Goal: Information Seeking & Learning: Learn about a topic

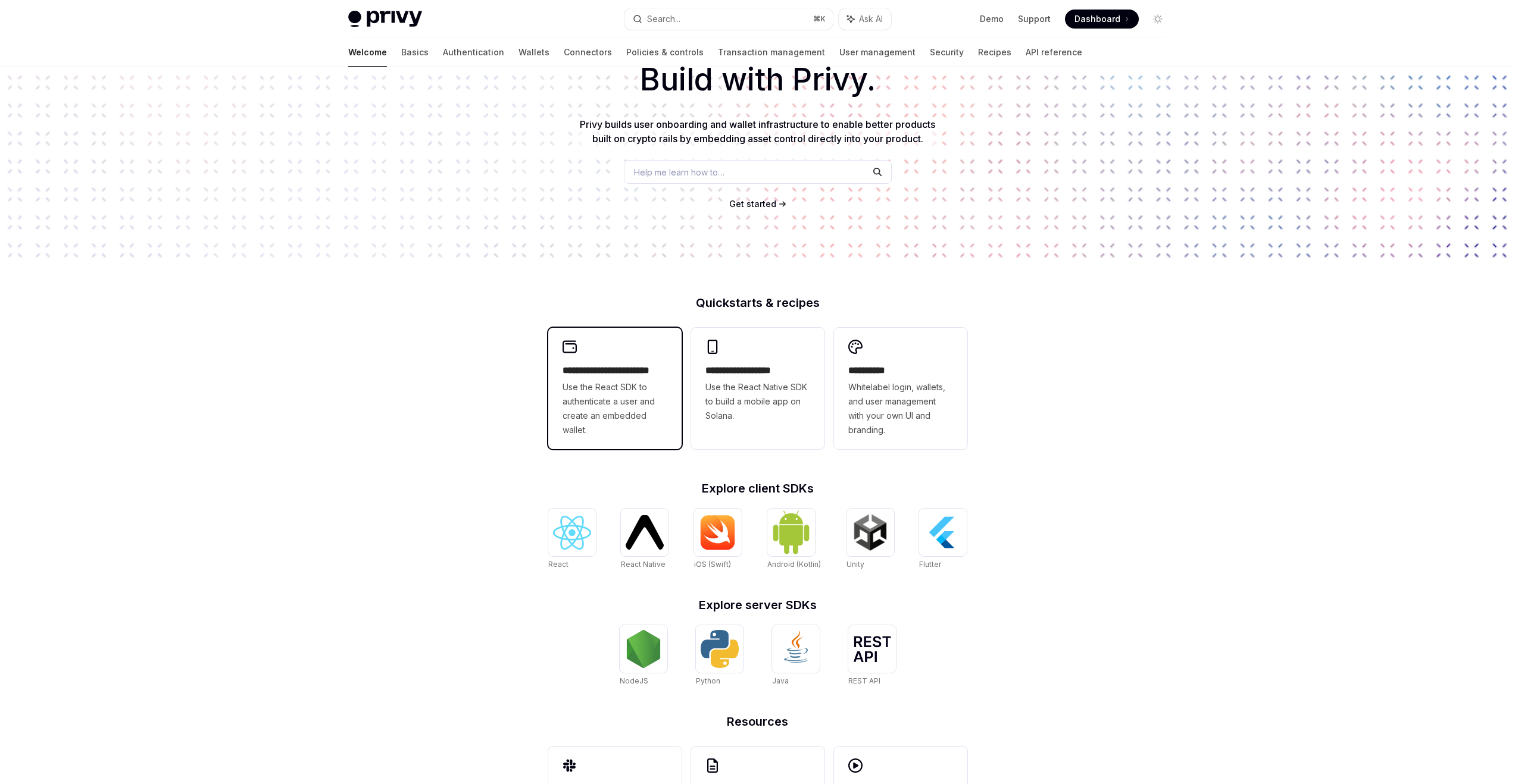
scroll to position [23, 0]
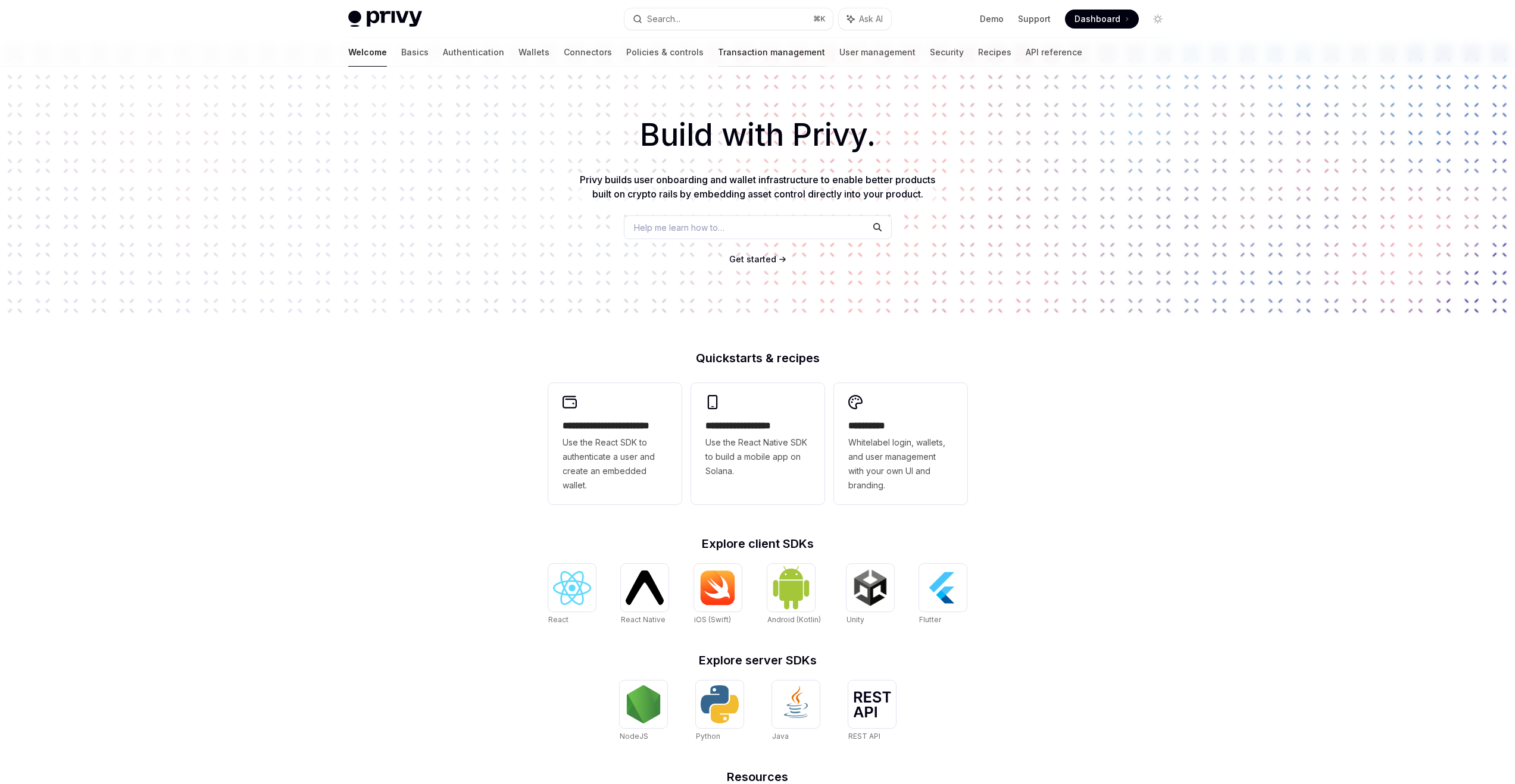
click at [718, 52] on link "Transaction management" at bounding box center [772, 52] width 107 height 28
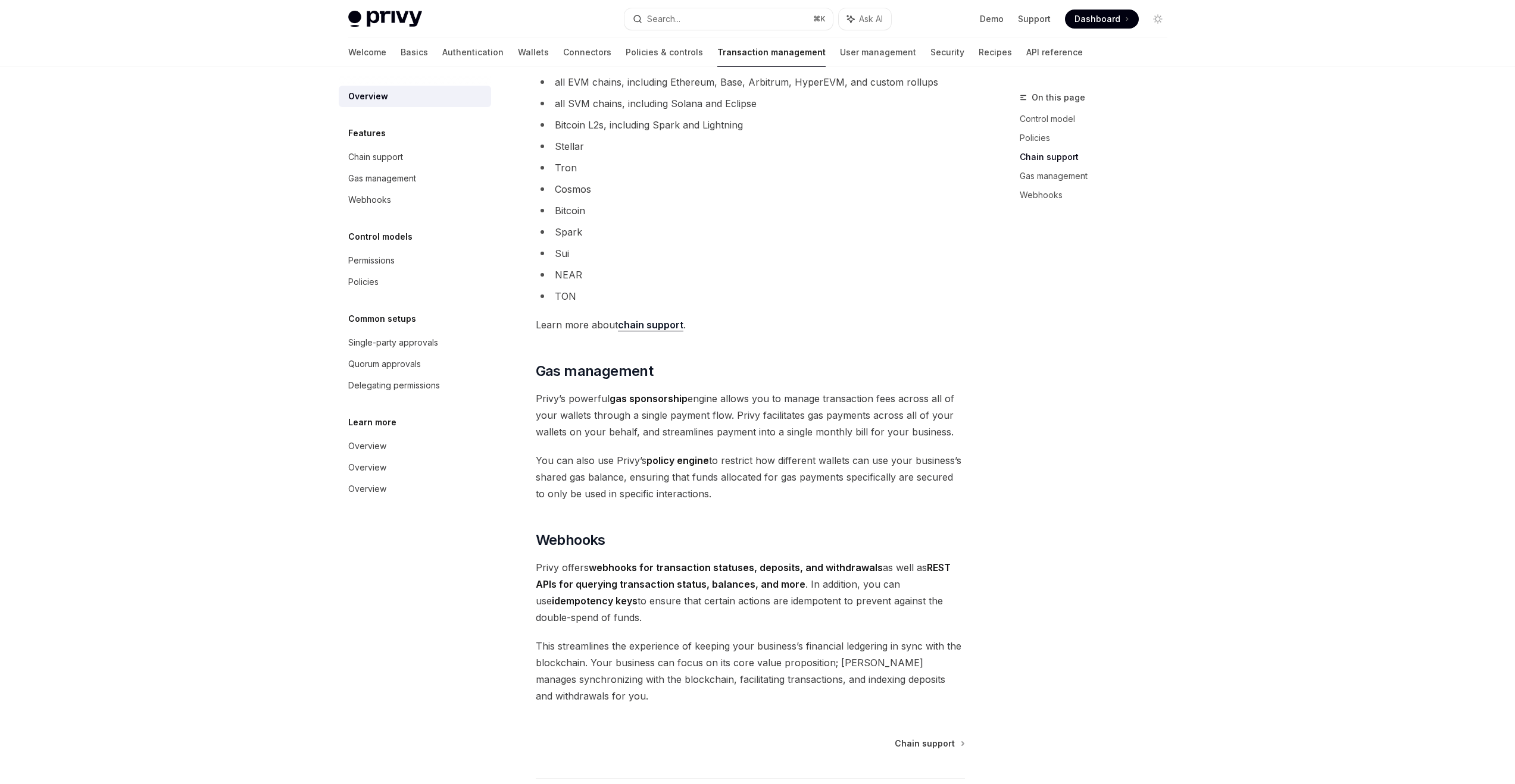
scroll to position [785, 0]
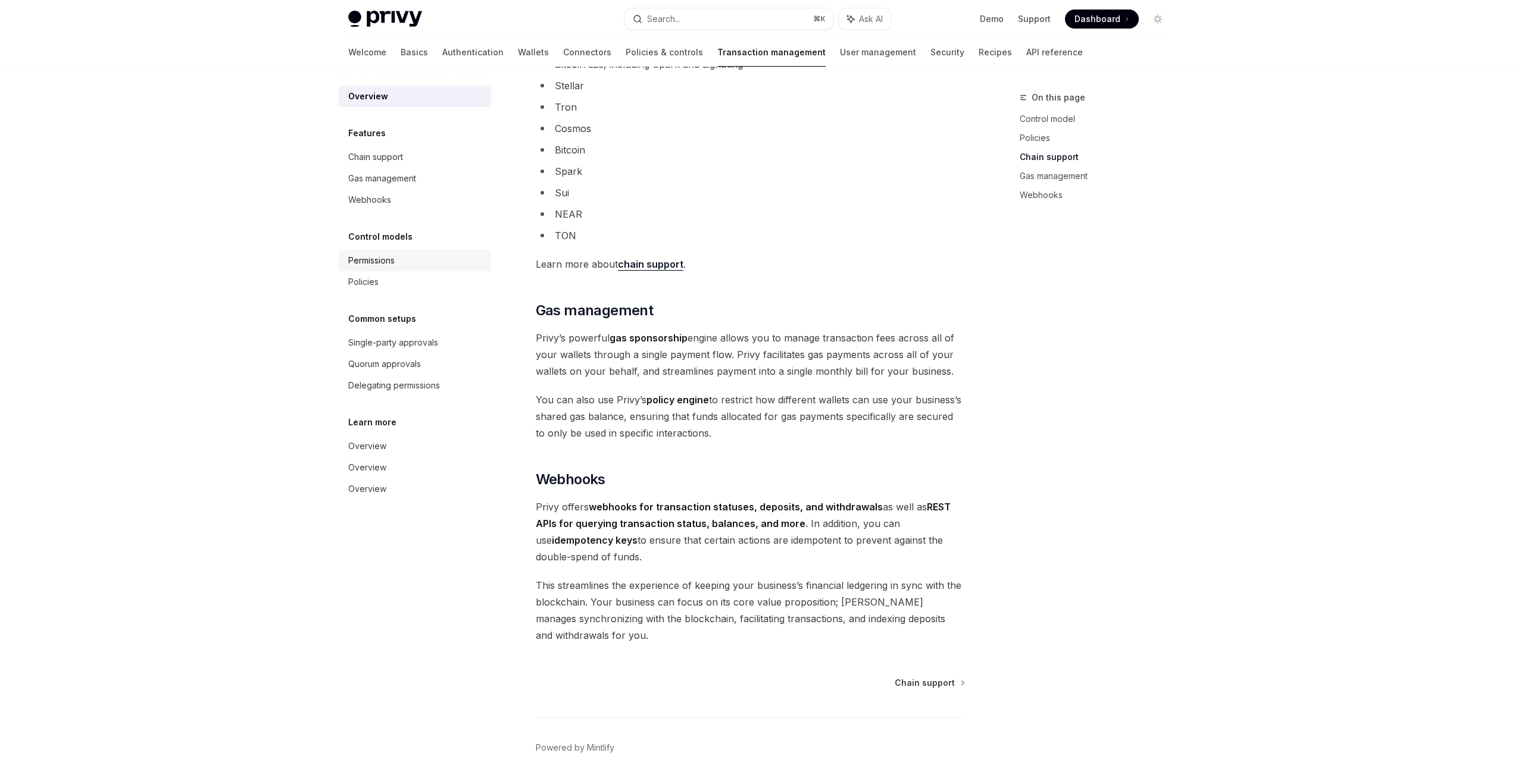
click at [387, 262] on div "Permissions" at bounding box center [371, 260] width 46 height 15
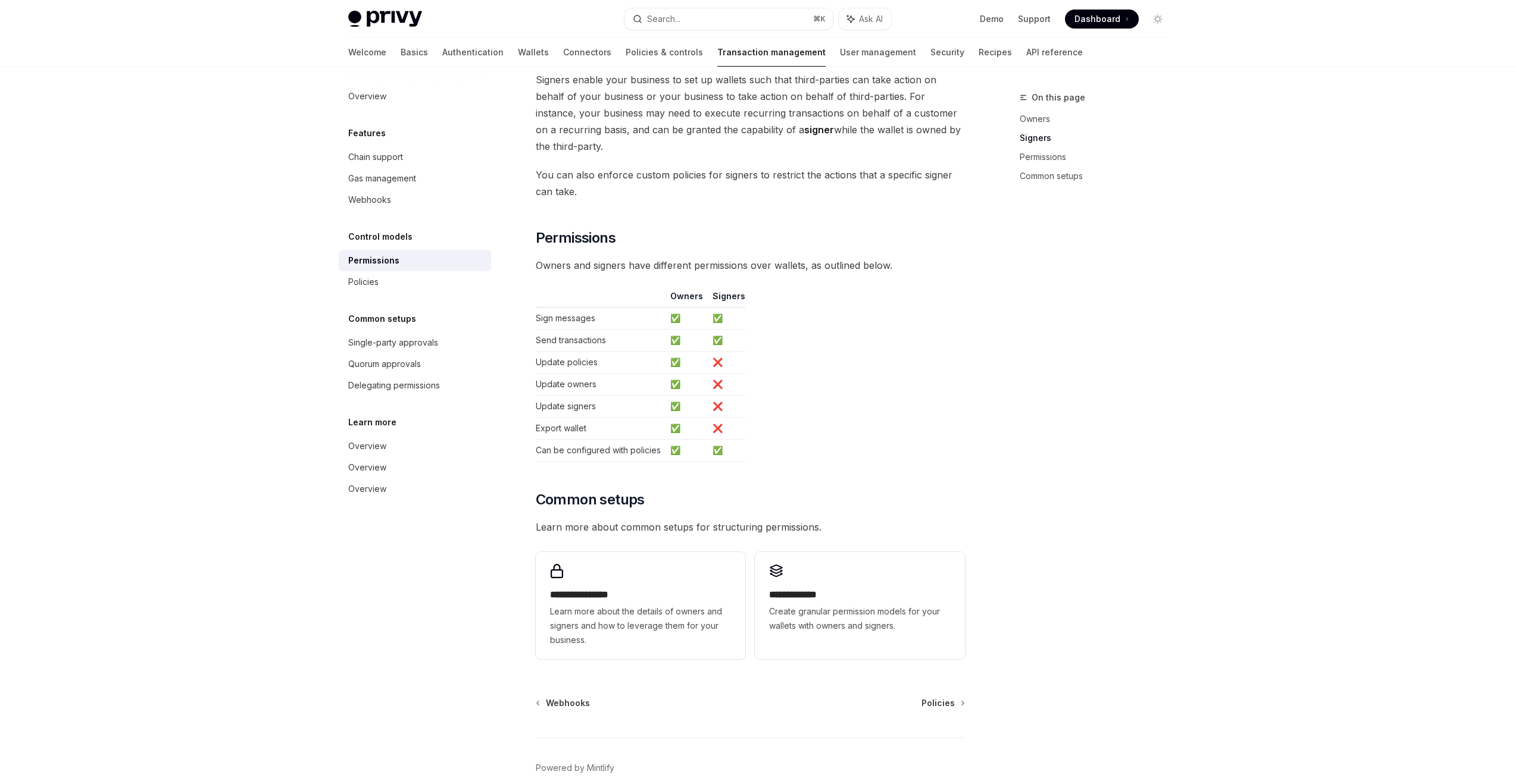
scroll to position [533, 0]
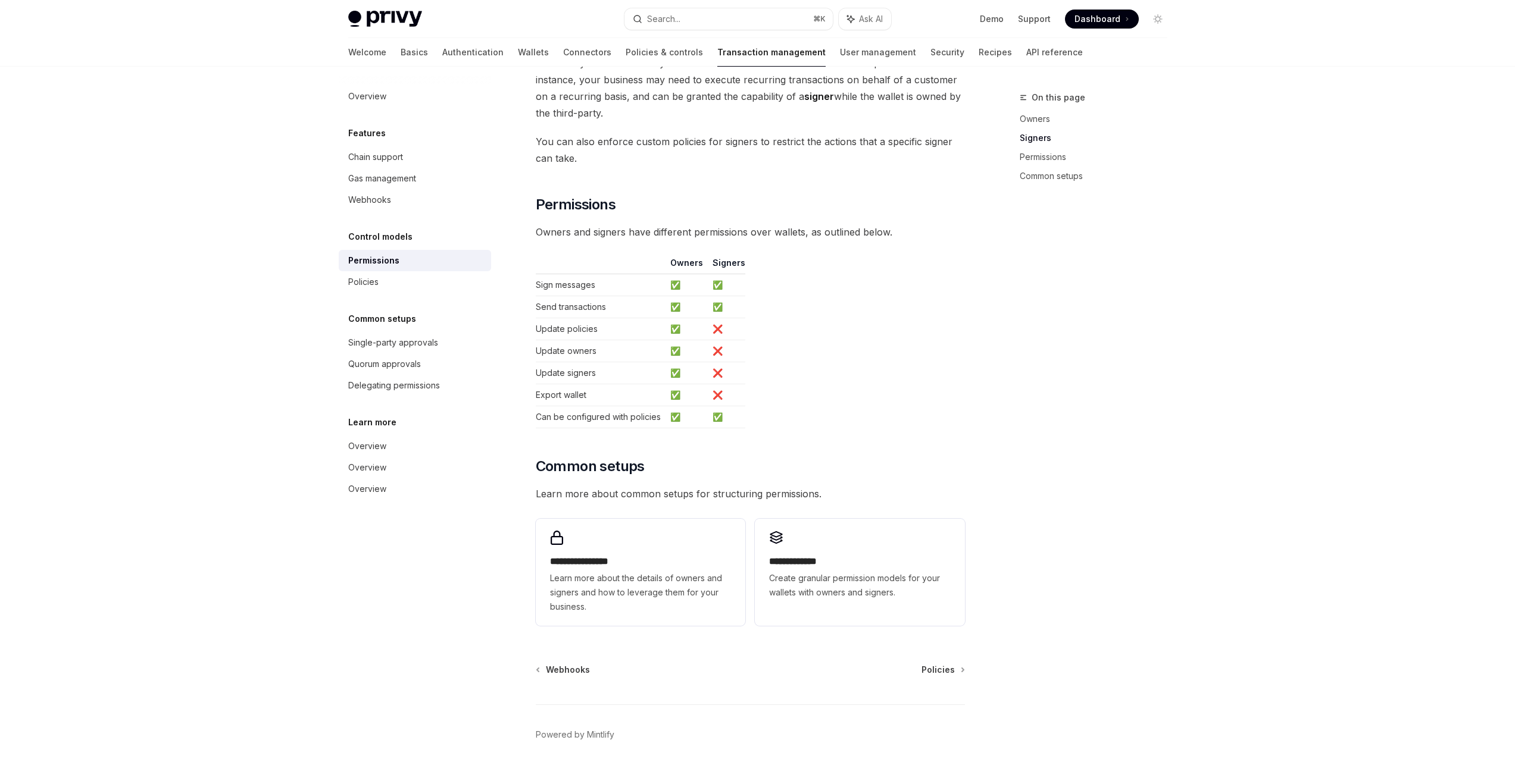
click at [413, 397] on div "Overview Features Chain support Gas management Webhooks Control models Permissi…" at bounding box center [415, 292] width 152 height 414
click at [411, 384] on div "Delegating permissions" at bounding box center [394, 386] width 92 height 15
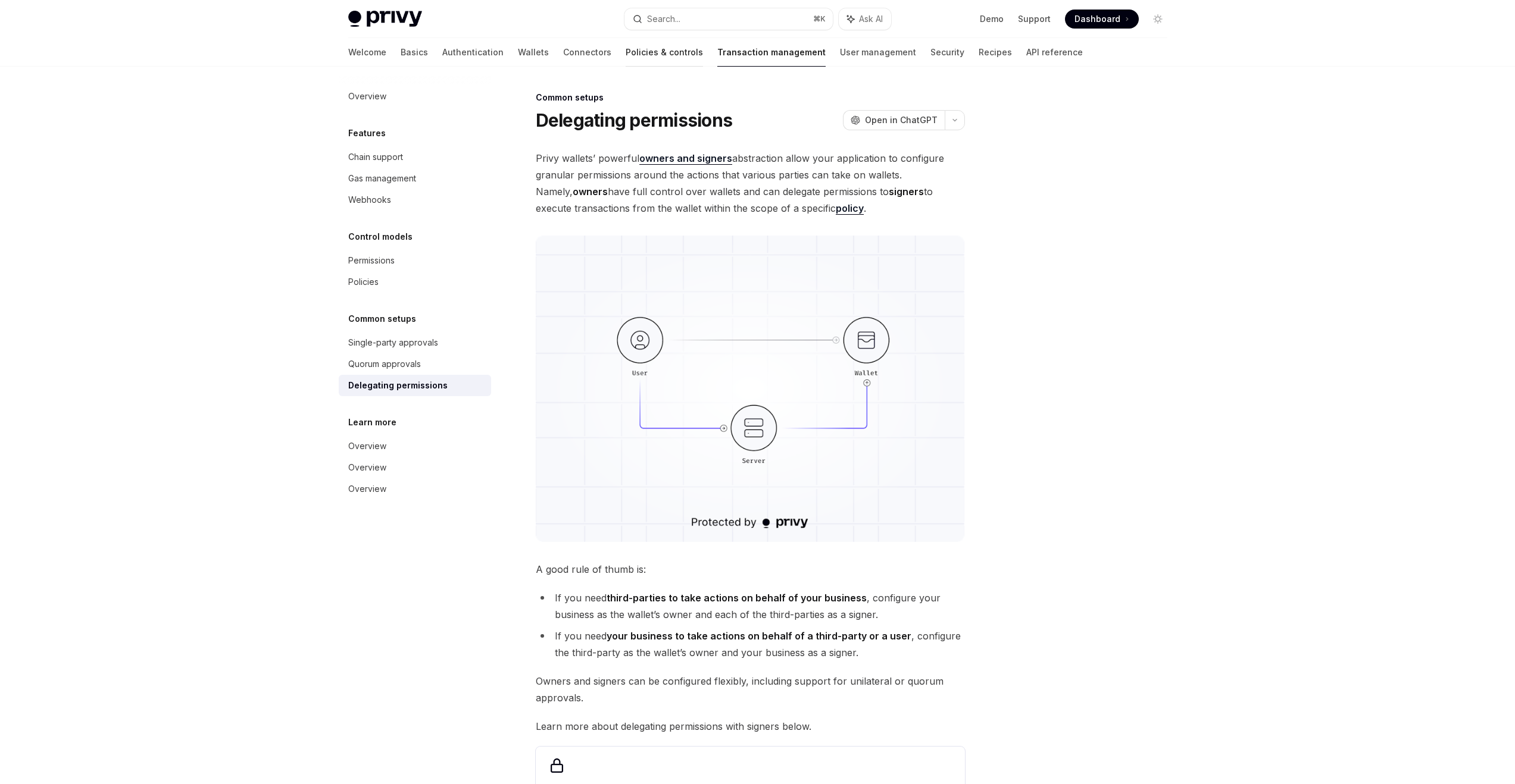
click at [626, 51] on link "Policies & controls" at bounding box center [664, 52] width 77 height 28
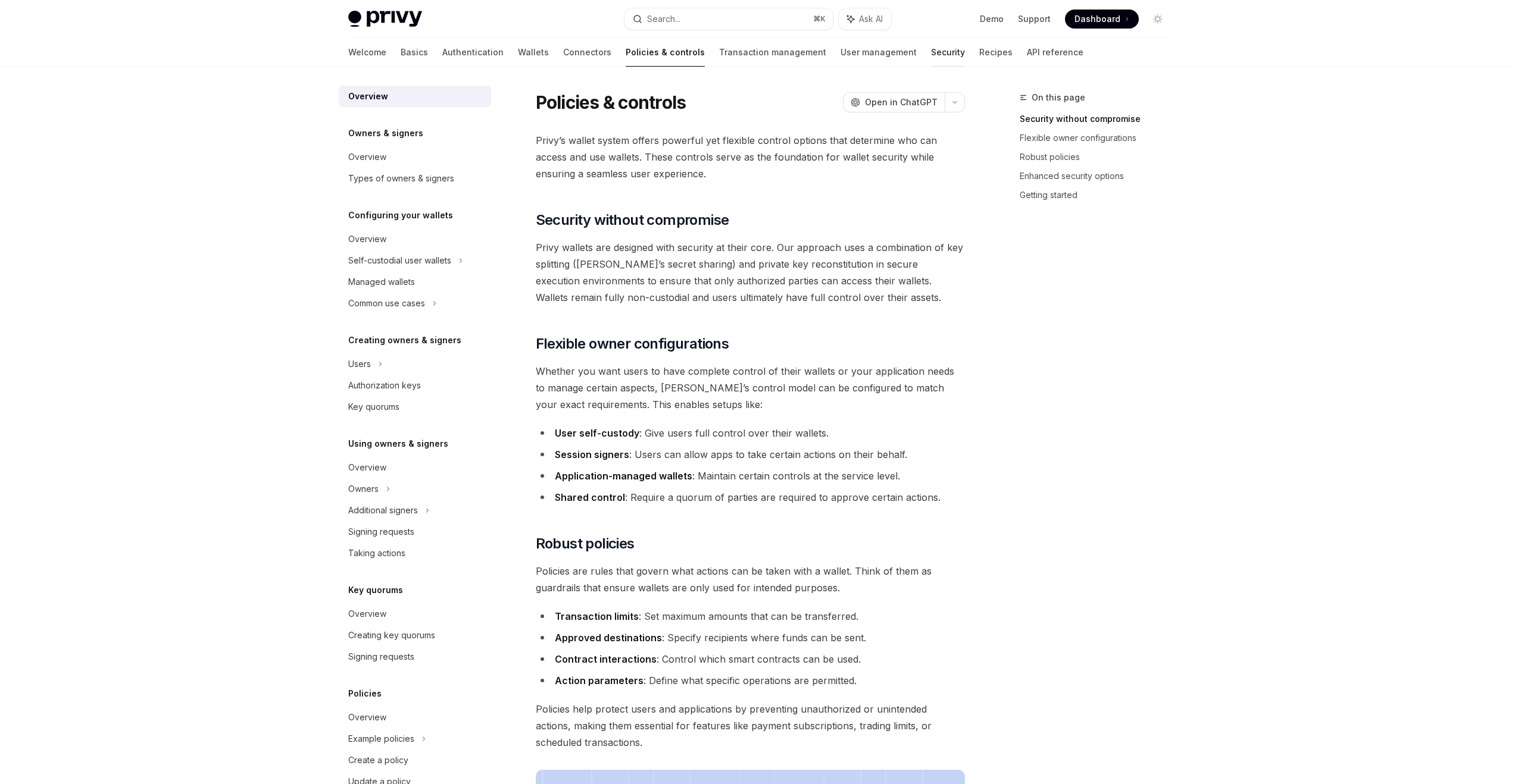
click at [931, 56] on link "Security" at bounding box center [947, 52] width 34 height 28
type textarea "*"
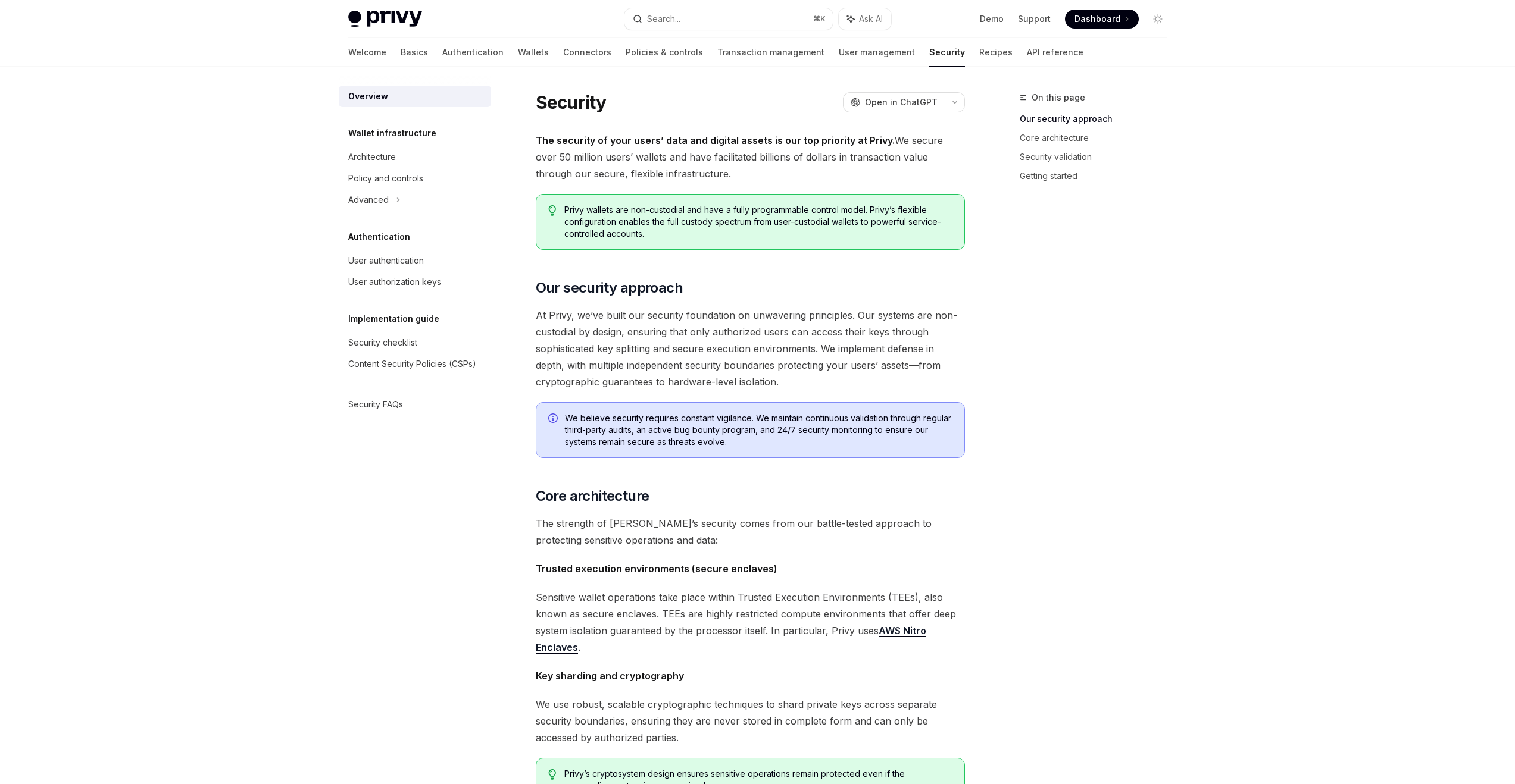
click at [1194, 305] on div "Overview Wallet infrastructure Architecture Policy and controls Advanced Authen…" at bounding box center [758, 721] width 876 height 1309
click at [1013, 350] on div "On this page Our security approach Core architecture Security validation Gettin…" at bounding box center [1086, 437] width 181 height 694
click at [1013, 348] on div "On this page Our security approach Core architecture Security validation Gettin…" at bounding box center [1086, 437] width 181 height 694
click at [1087, 273] on div "On this page Our security approach Core architecture Security validation Gettin…" at bounding box center [1086, 437] width 181 height 694
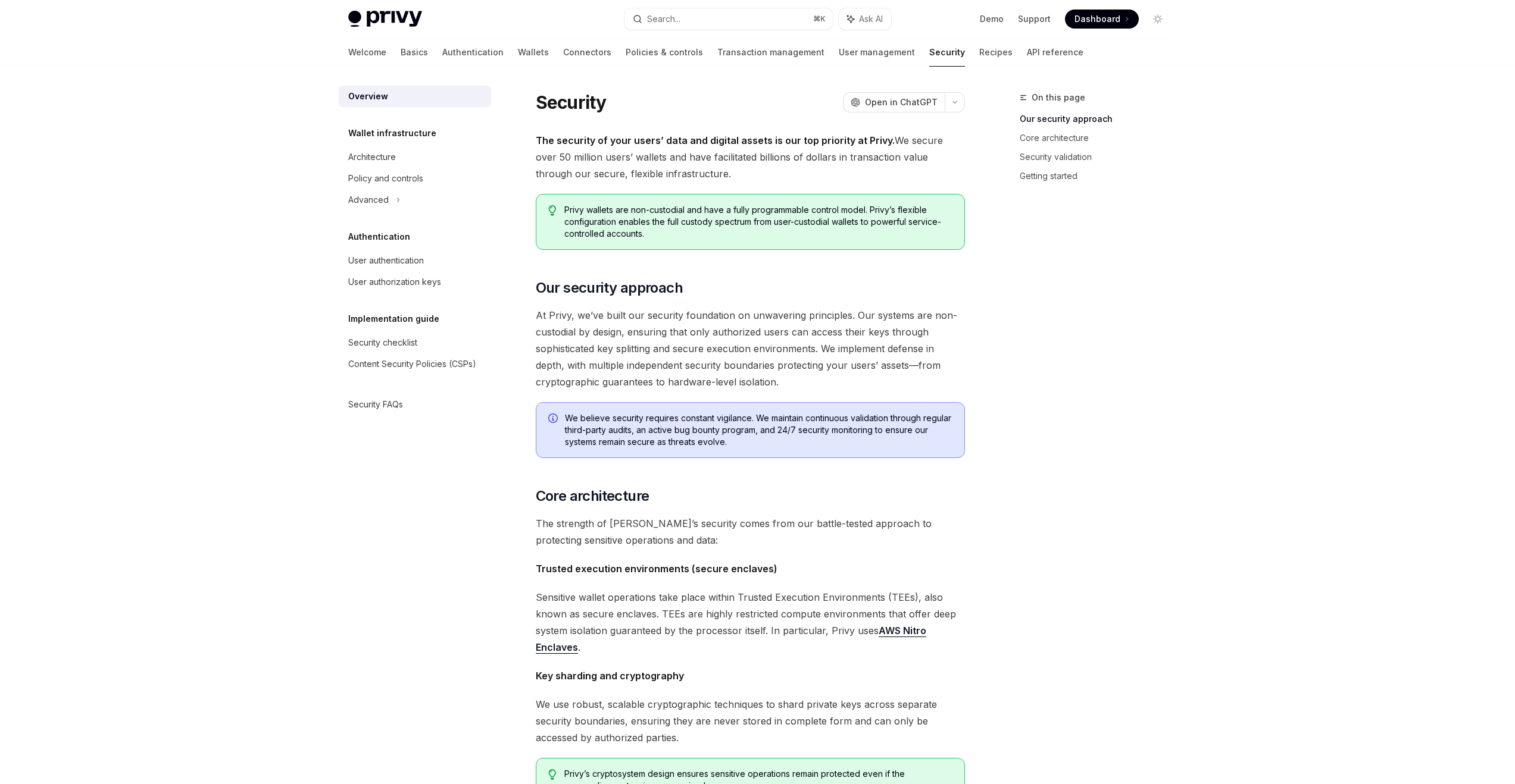
click at [1250, 154] on div "Privy Docs home page Search... ⌘ K Ask AI Demo Support Dashboard Dashboard Sear…" at bounding box center [757, 687] width 1515 height 1376
